Goal: Find specific page/section: Find specific page/section

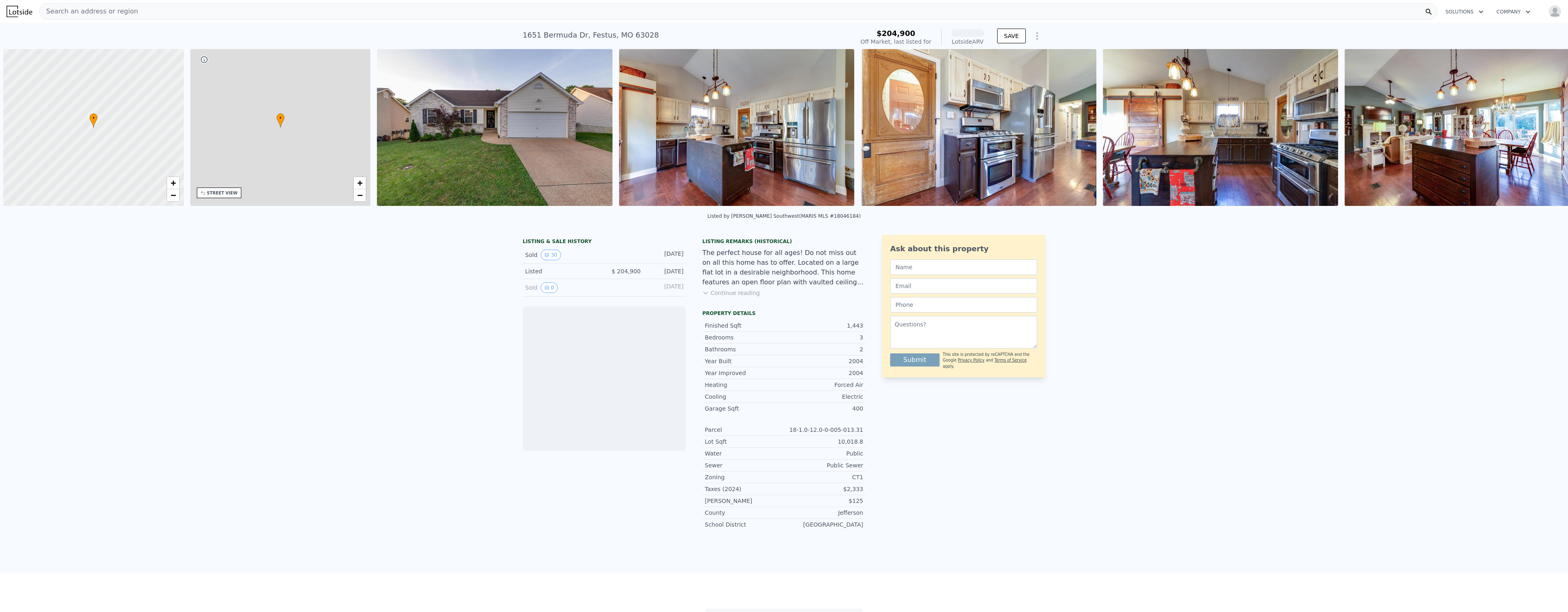
scroll to position [0, 3]
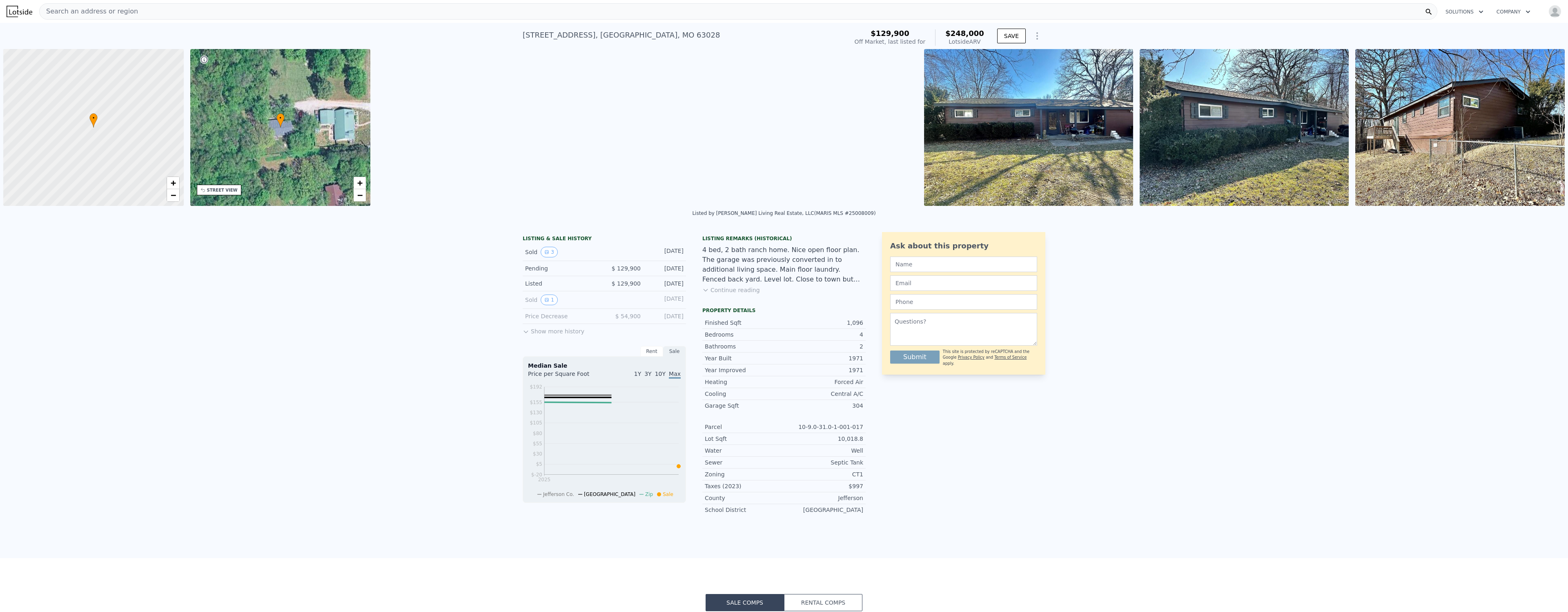
click at [105, 13] on span "Search an address or region" at bounding box center [89, 12] width 99 height 10
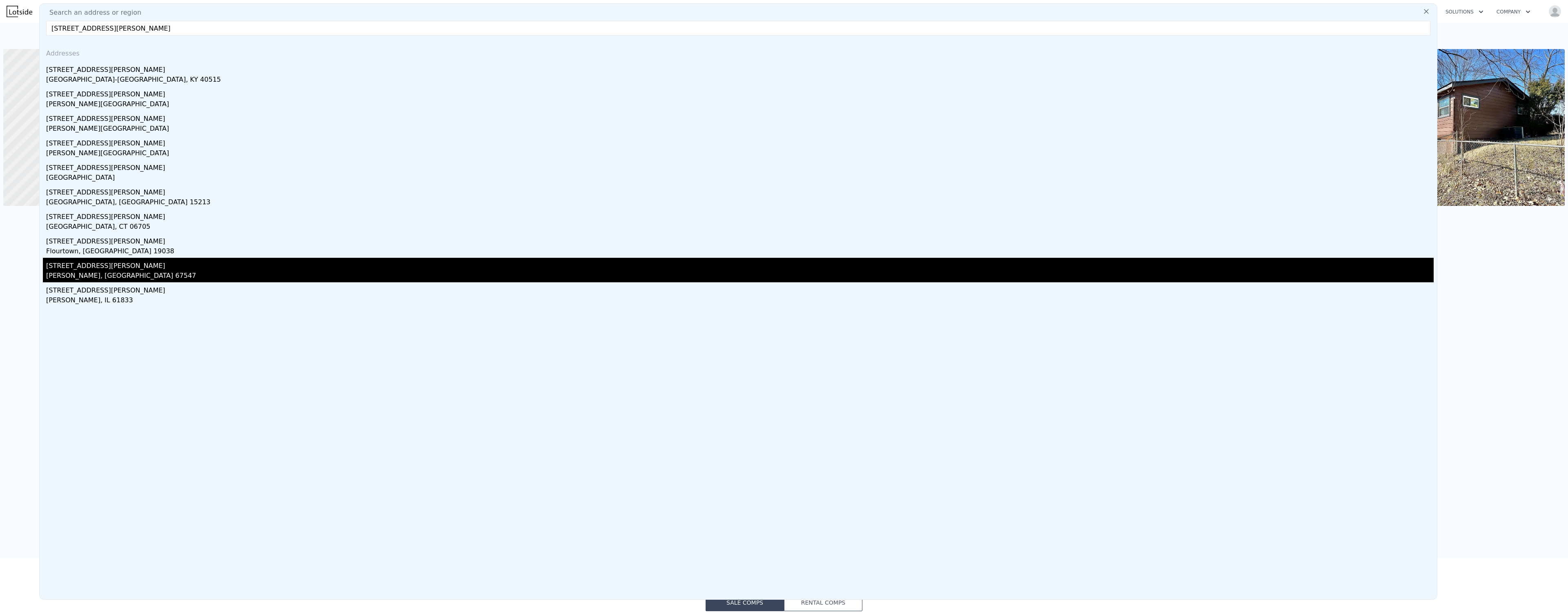
type input "409 atwood drive"
click at [72, 267] on div "[STREET_ADDRESS][PERSON_NAME]" at bounding box center [740, 264] width 1387 height 13
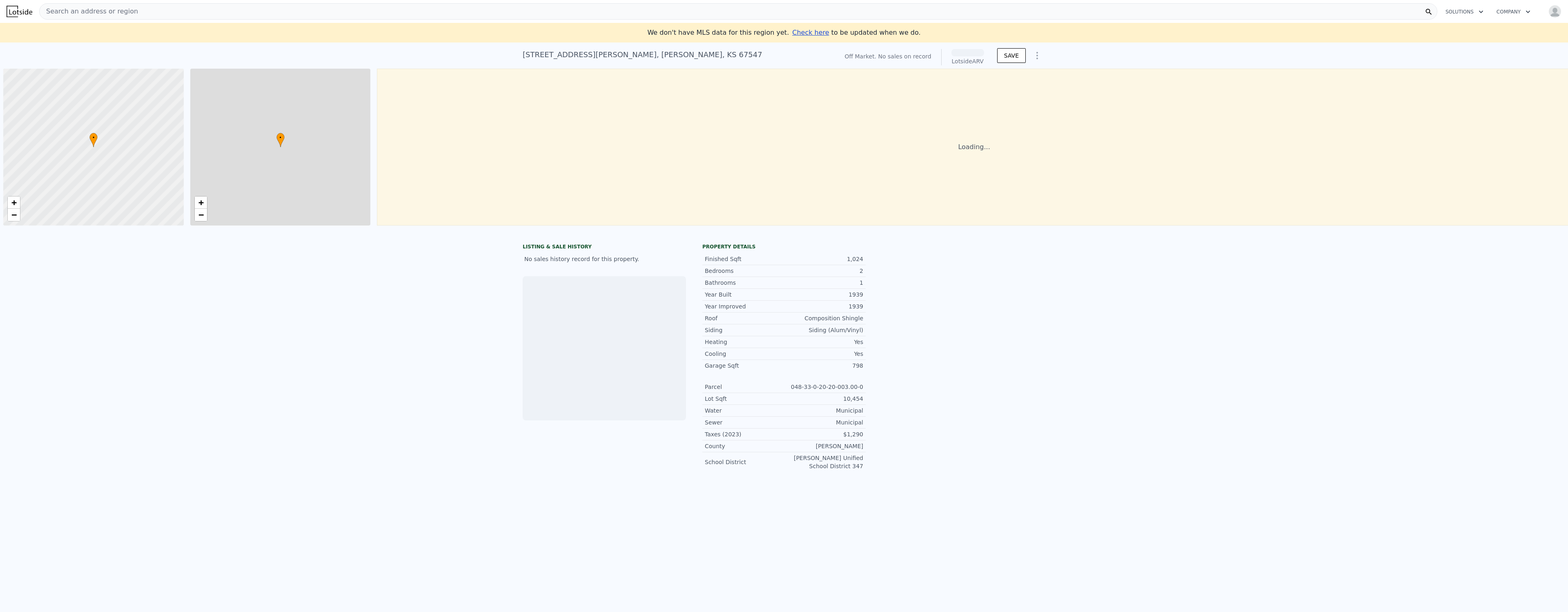
scroll to position [0, 3]
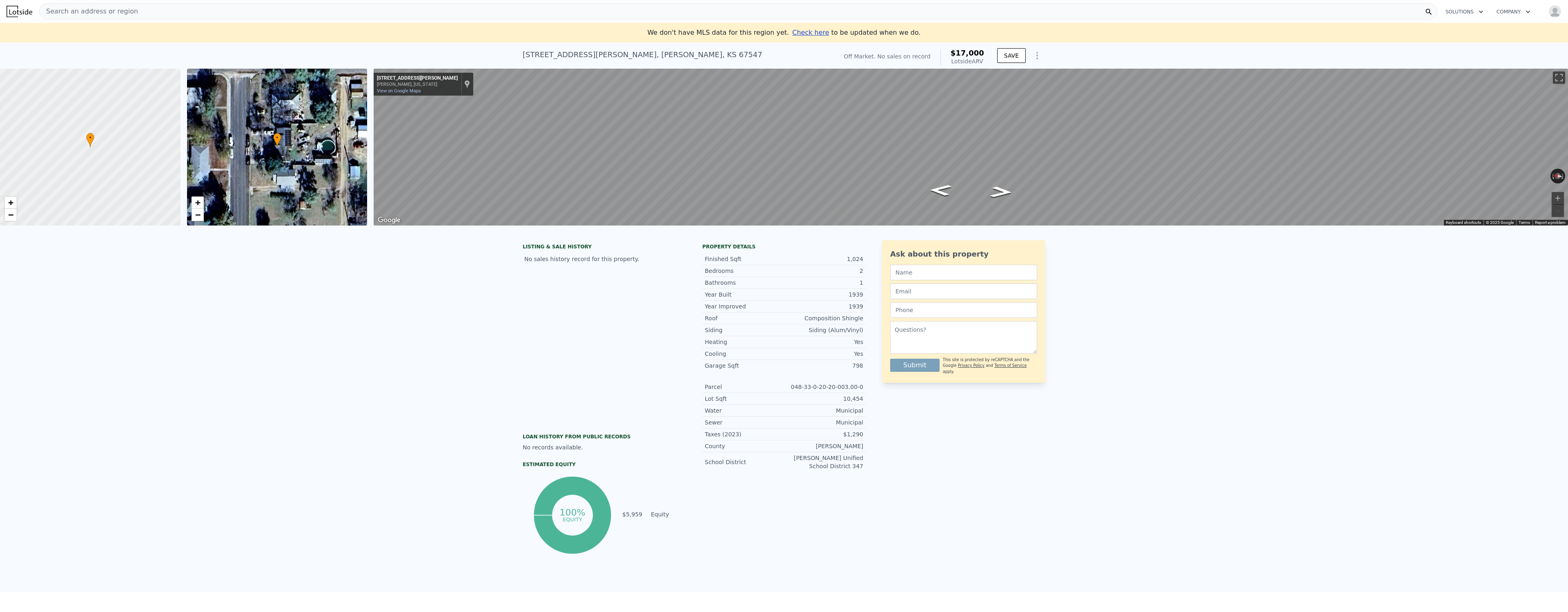
click at [26, 12] on img at bounding box center [19, 11] width 26 height 12
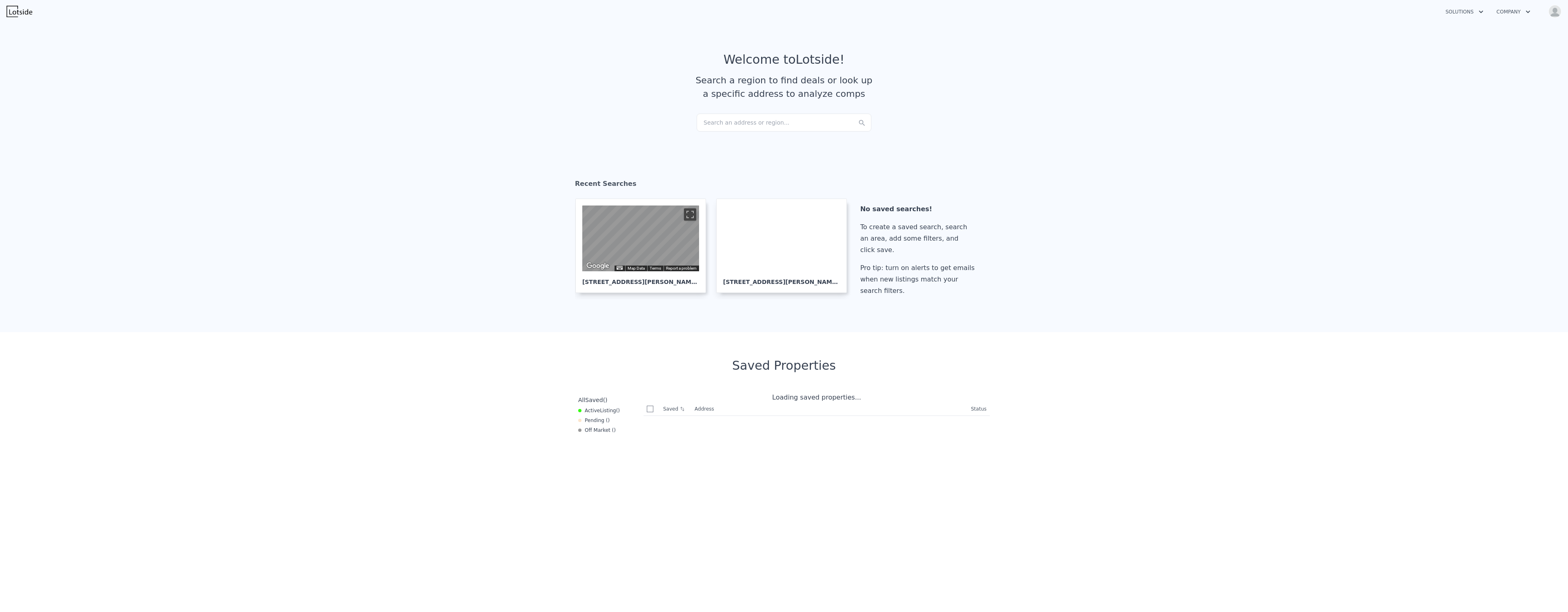
checkbox input "true"
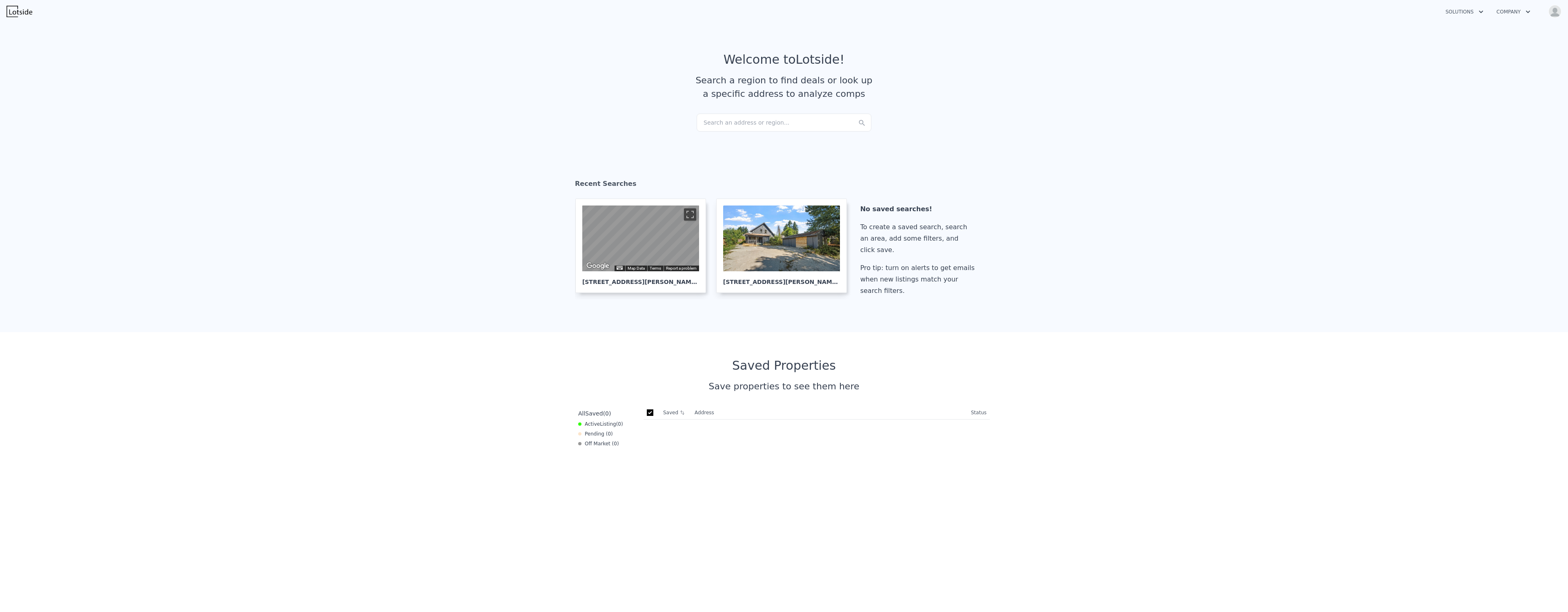
click at [1313, 197] on section "Recent Searches ← Move left → Move right ↑ Move up ↓ Move down + Zoom in - Zoom…" at bounding box center [784, 239] width 1568 height 186
click at [1152, 169] on section "Recent Searches ← Move left → Move right ↑ Move up ↓ Move down + Zoom in - Zoom…" at bounding box center [784, 239] width 1568 height 186
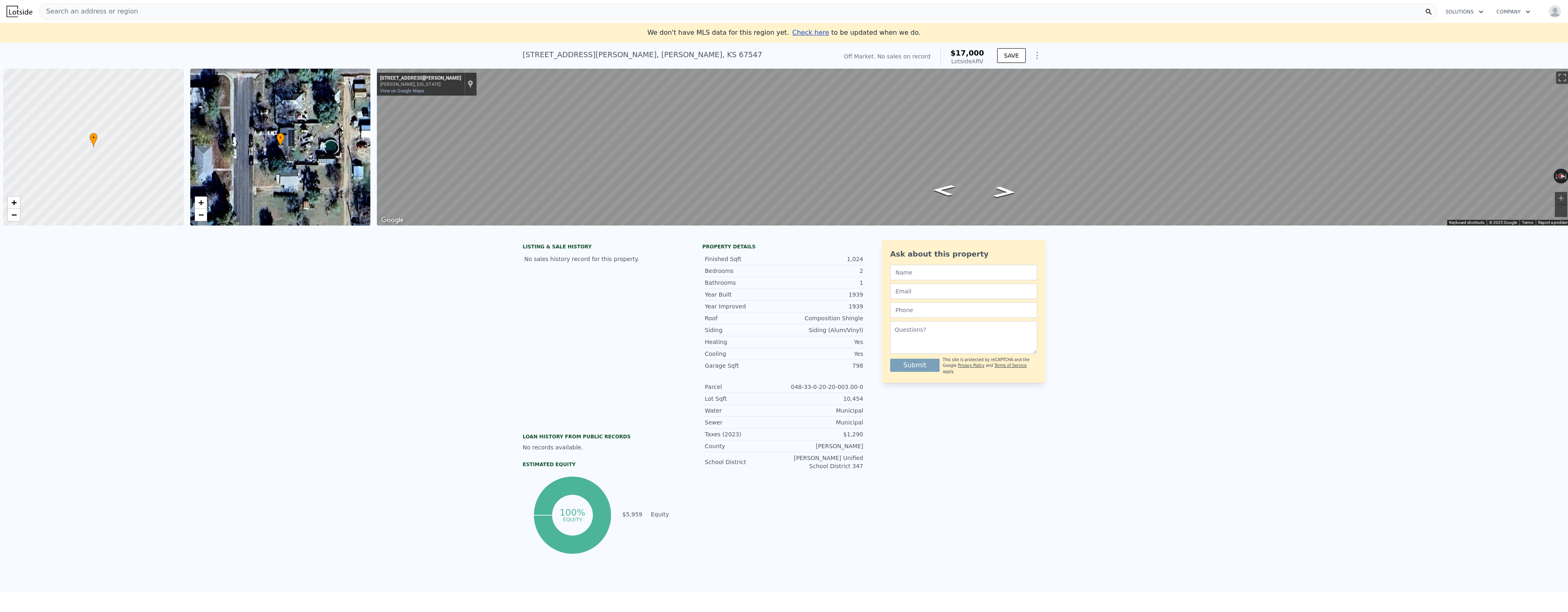
scroll to position [0, 3]
